Goal: Use online tool/utility: Utilize a website feature to perform a specific function

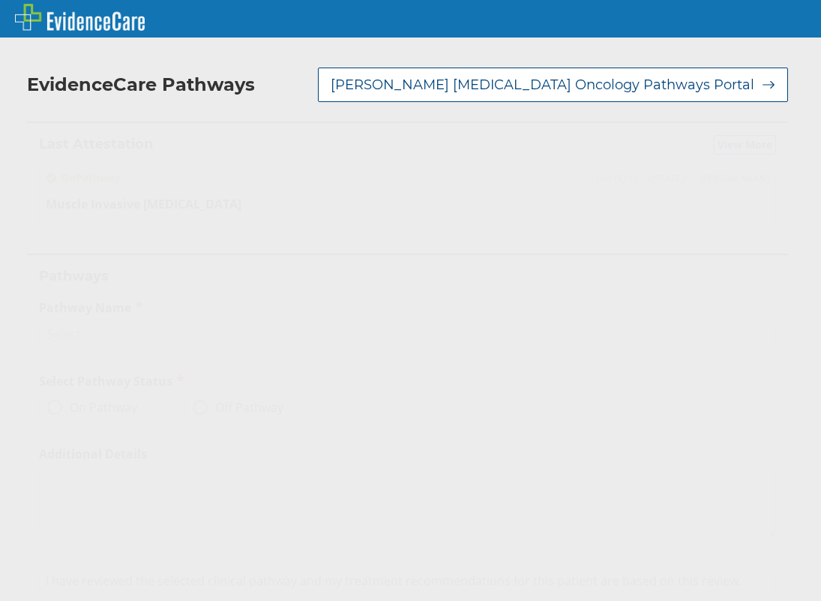
click at [109, 336] on div "Select..." at bounding box center [394, 333] width 708 height 25
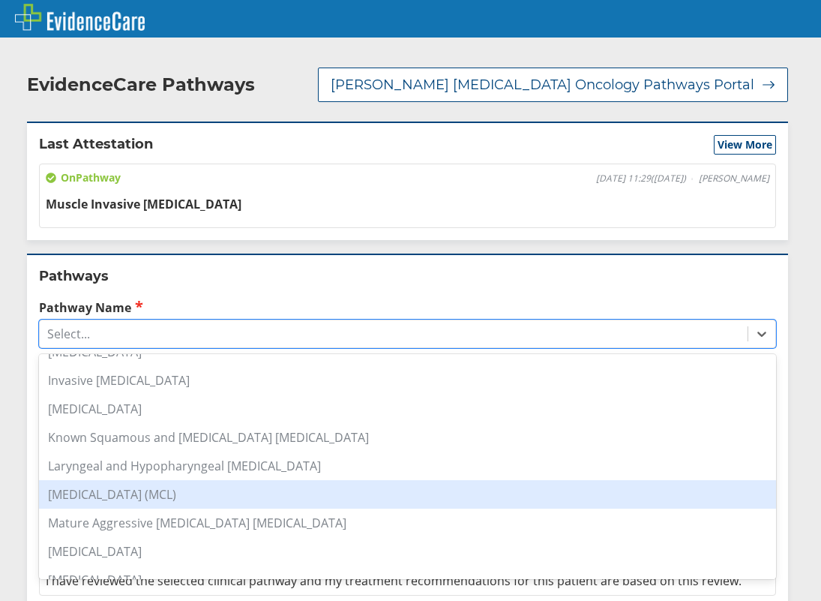
scroll to position [750, 0]
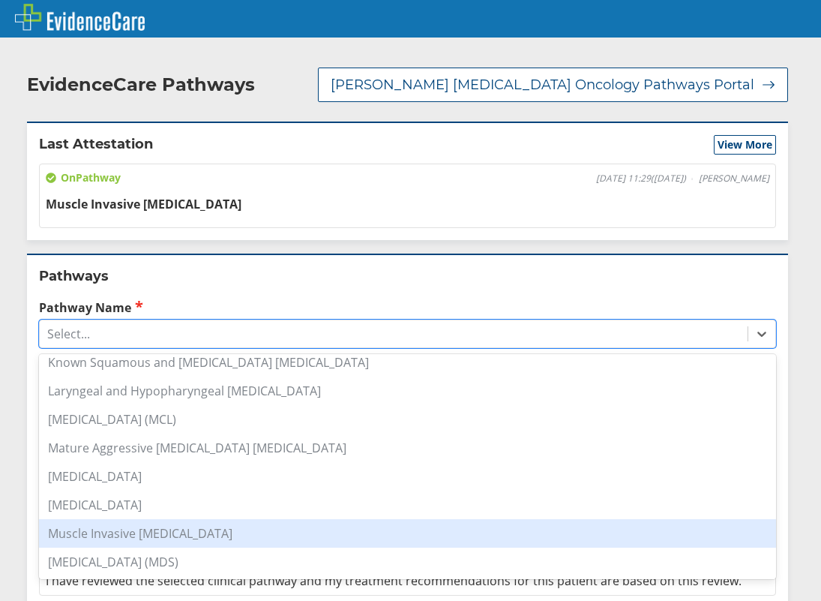
click at [193, 523] on div "Muscle Invasive [MEDICAL_DATA]" at bounding box center [407, 533] width 737 height 28
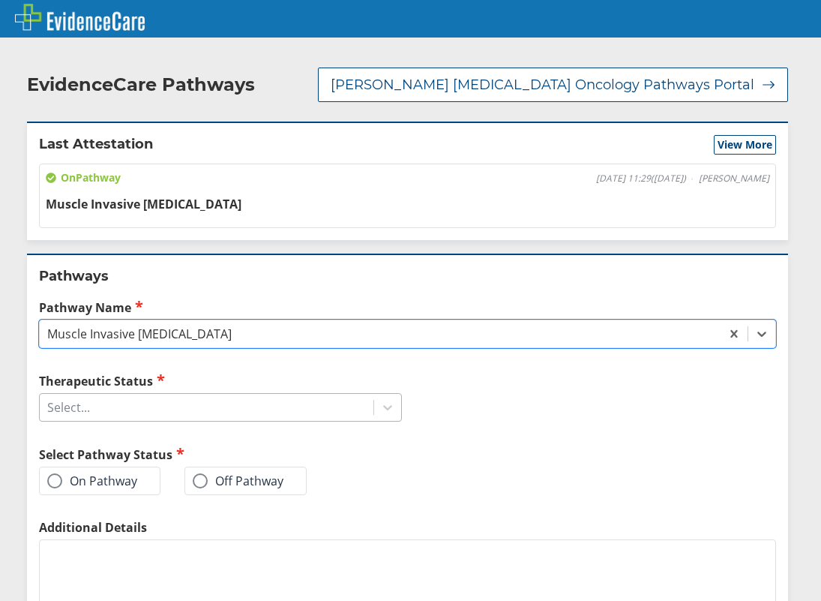
click at [159, 406] on div "Select..." at bounding box center [207, 406] width 334 height 25
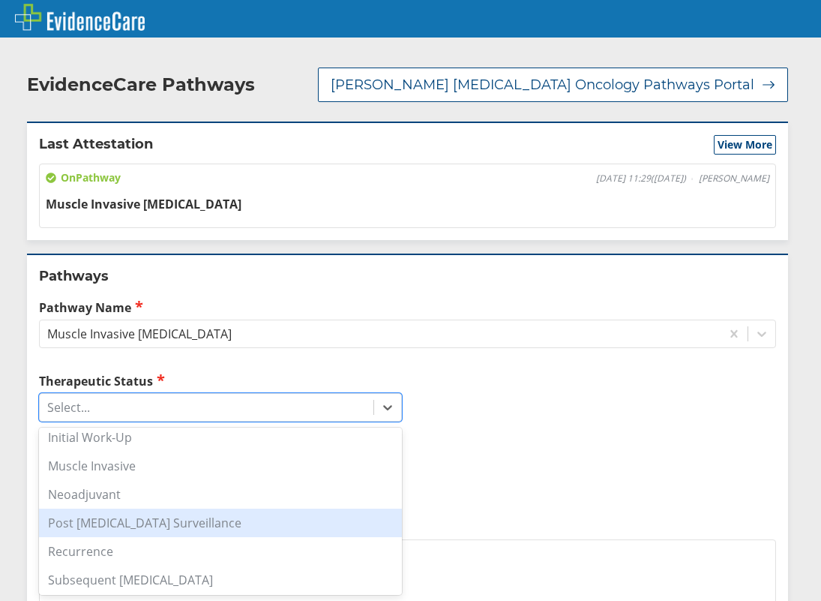
scroll to position [209, 0]
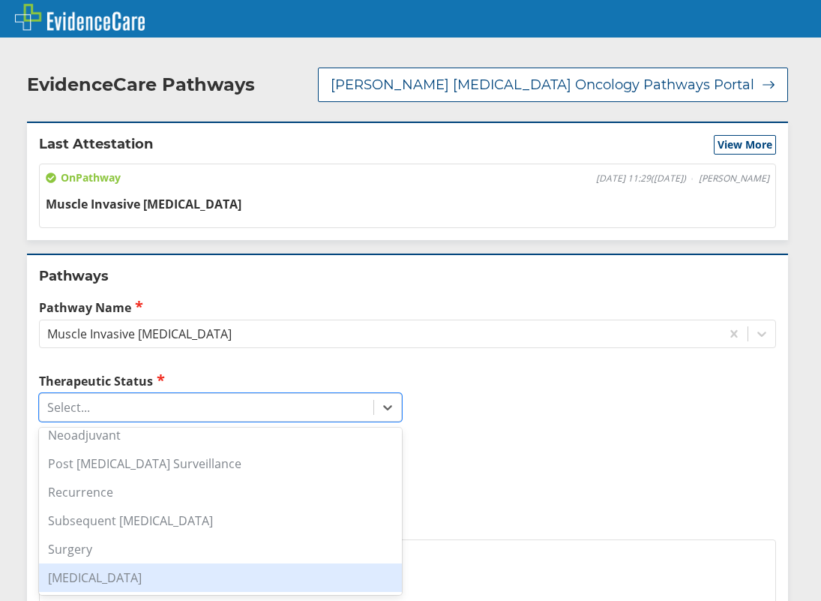
click at [152, 572] on div "[MEDICAL_DATA]" at bounding box center [220, 577] width 363 height 28
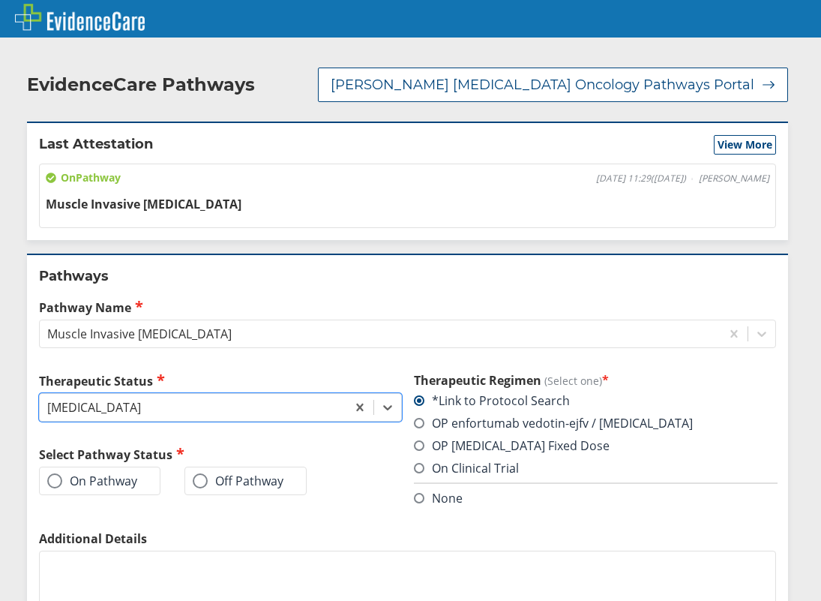
click at [106, 490] on div "On Pathway" at bounding box center [99, 480] width 121 height 28
click at [111, 483] on label "On Pathway" at bounding box center [92, 480] width 90 height 15
click at [0, 0] on input "On Pathway" at bounding box center [0, 0] width 0 height 0
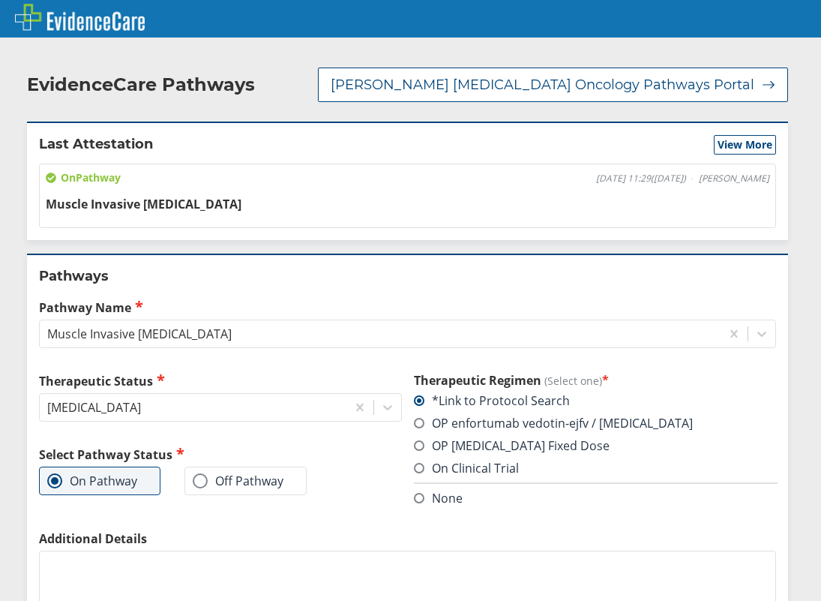
click at [486, 421] on label "OP enfortumab vedotin-ejfv / [MEDICAL_DATA]" at bounding box center [553, 423] width 279 height 16
click at [0, 0] on input "OP enfortumab vedotin-ejfv / [MEDICAL_DATA]" at bounding box center [0, 0] width 0 height 0
click at [277, 568] on textarea "Additional Details" at bounding box center [407, 586] width 737 height 72
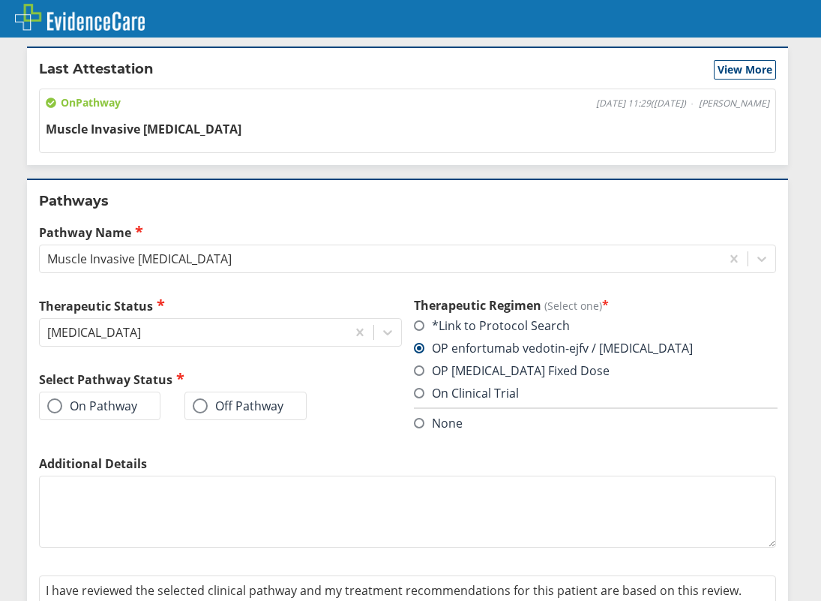
scroll to position [139, 0]
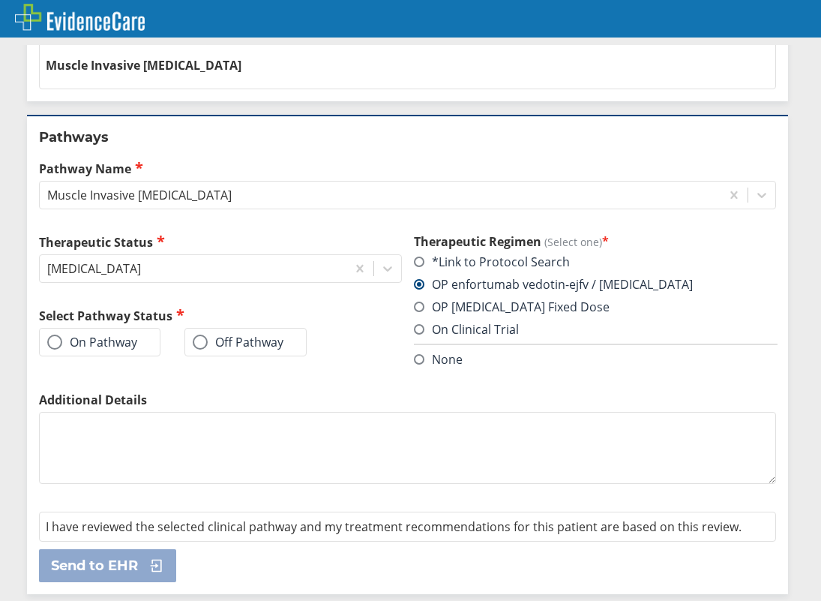
click at [66, 331] on div "On Pathway" at bounding box center [99, 342] width 121 height 28
click at [70, 342] on label "On Pathway" at bounding box center [92, 341] width 90 height 15
click at [49, 343] on span at bounding box center [54, 341] width 15 height 15
click at [0, 0] on input "On Pathway" at bounding box center [0, 0] width 0 height 0
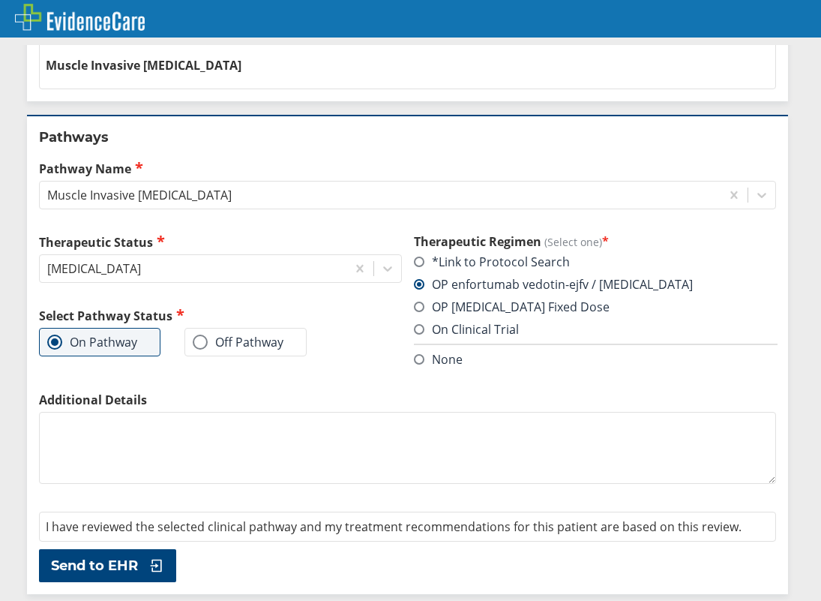
click at [79, 411] on div "Additional Details" at bounding box center [407, 438] width 737 height 95
click at [85, 425] on textarea "Additional Details" at bounding box center [407, 448] width 737 height 72
click at [165, 461] on textarea "Additional Details" at bounding box center [407, 448] width 737 height 72
click at [107, 562] on span "Send to EHR" at bounding box center [94, 565] width 87 height 18
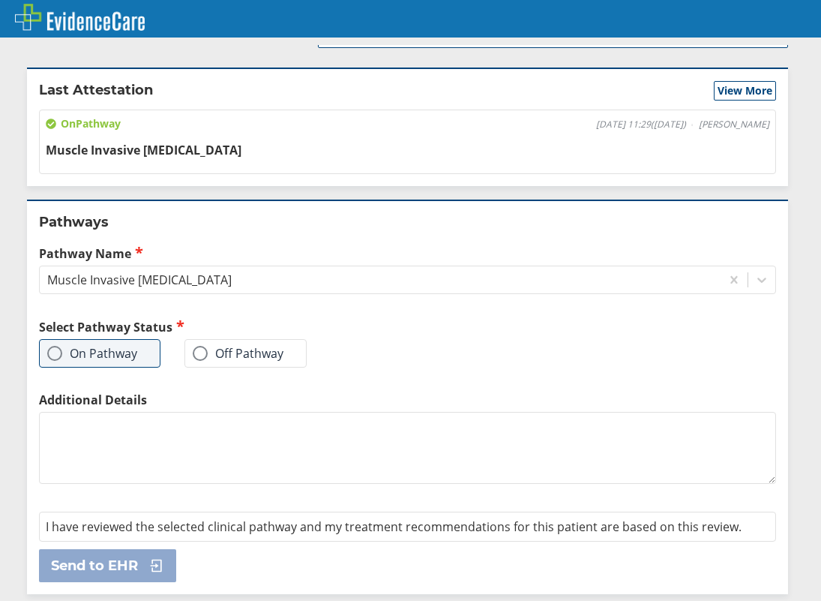
scroll to position [0, 0]
